Goal: Check status: Check status

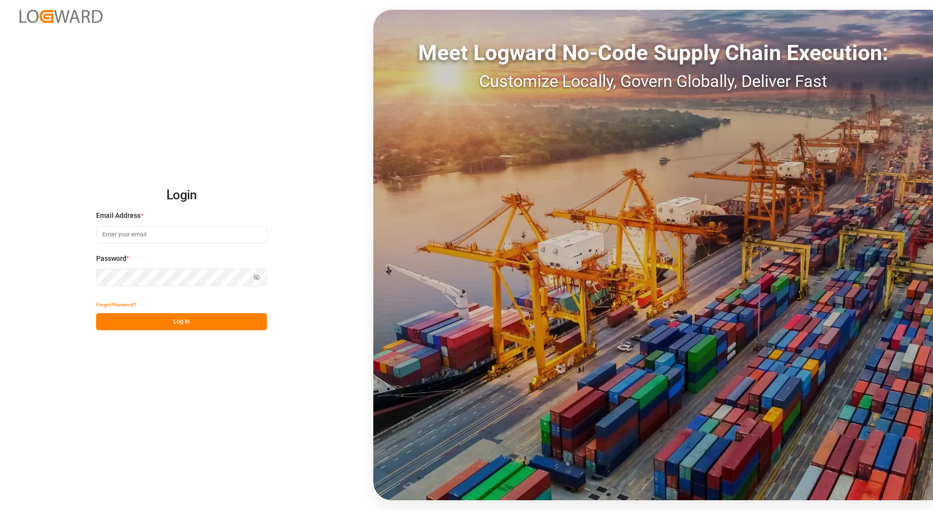
click at [171, 230] on input at bounding box center [181, 234] width 171 height 17
type input "[PERSON_NAME][EMAIL_ADDRESS][PERSON_NAME][DOMAIN_NAME]"
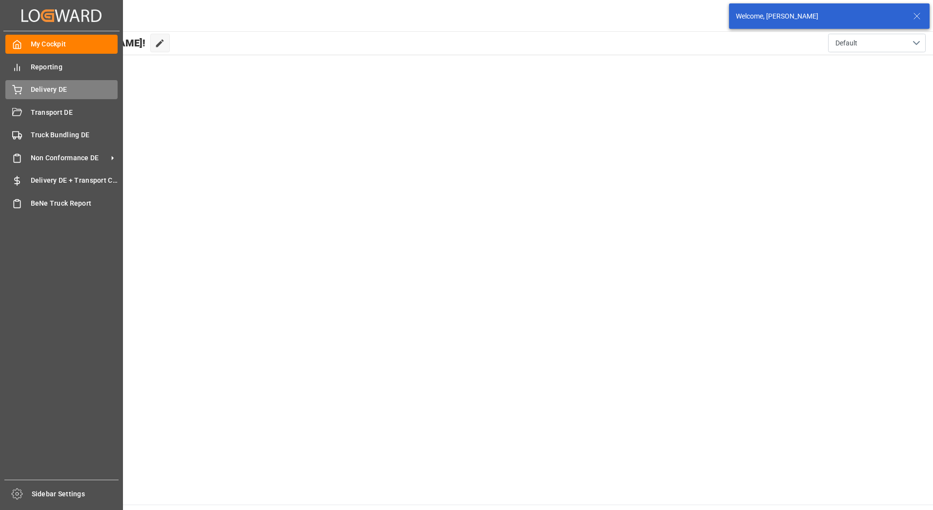
click at [22, 94] on div "Delivery DE Delivery DE" at bounding box center [61, 89] width 112 height 19
